Goal: Consume media (video, audio)

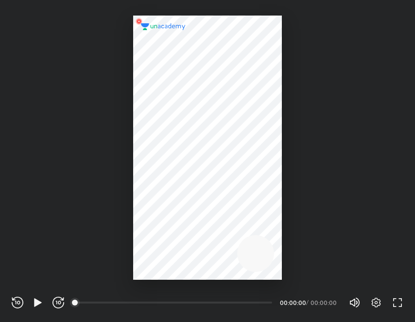
scroll to position [322, 415]
click at [34, 302] on icon "button" at bounding box center [37, 302] width 7 height 8
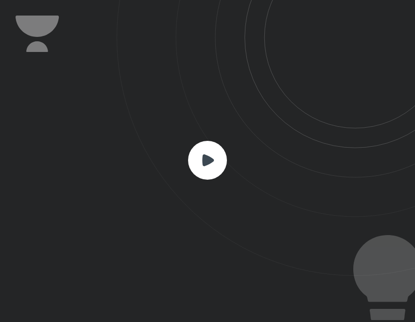
click at [204, 157] on icon at bounding box center [208, 160] width 12 height 12
click at [212, 150] on rect at bounding box center [207, 160] width 39 height 39
click at [212, 152] on rect at bounding box center [207, 160] width 39 height 39
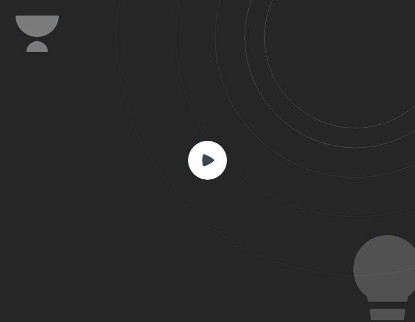
click at [206, 208] on icon at bounding box center [266, 138] width 298 height 276
click at [209, 169] on rect at bounding box center [207, 160] width 39 height 39
